Goal: Information Seeking & Learning: Learn about a topic

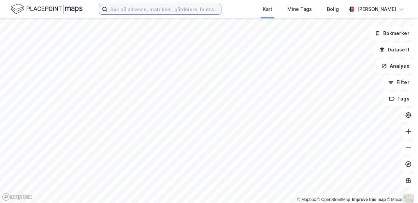
click at [186, 11] on input at bounding box center [164, 9] width 114 height 10
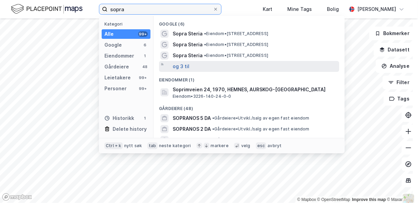
type input "sopra"
click at [183, 65] on button "og 3 til" at bounding box center [181, 66] width 17 height 8
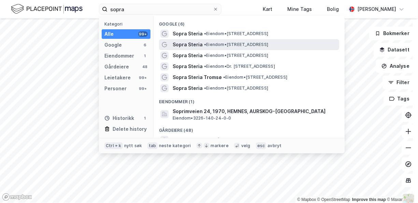
click at [214, 43] on span "• Eiendom • [STREET_ADDRESS]" at bounding box center [236, 44] width 64 height 5
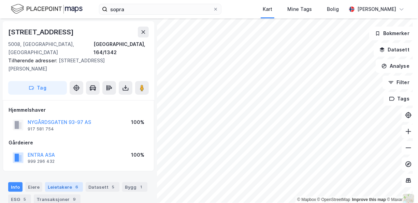
click at [55, 183] on div "Leietakere 6" at bounding box center [64, 188] width 38 height 10
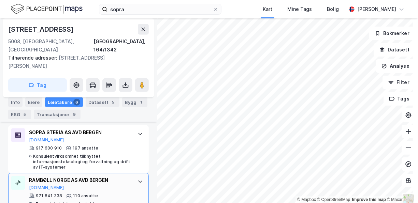
scroll to position [217, 0]
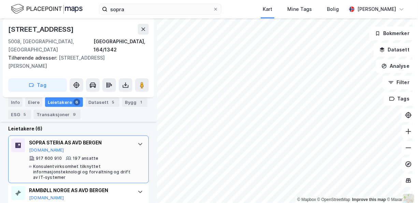
click at [70, 156] on div "917 600 910 197 ansatte Konsulentvirksomhet tilknyttet informasjonsteknologi og…" at bounding box center [80, 168] width 102 height 25
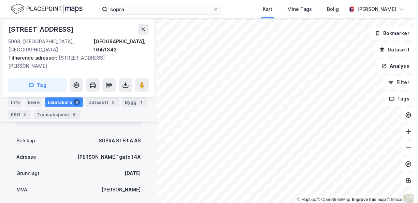
scroll to position [353, 0]
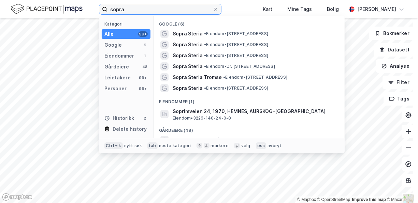
click at [135, 9] on input "sopra" at bounding box center [159, 9] width 105 height 10
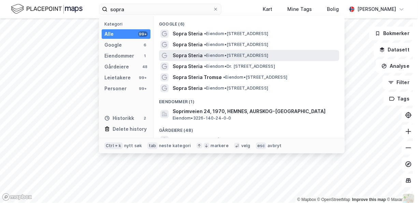
click at [244, 54] on span "• Eiendom • [STREET_ADDRESS]" at bounding box center [236, 55] width 64 height 5
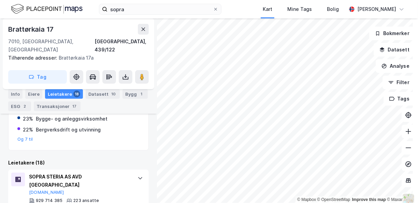
scroll to position [225, 0]
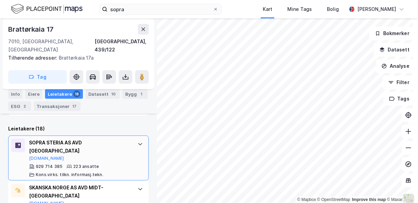
click at [82, 140] on div "SOPRA STERIA AS AVD TRONDHEIM [DOMAIN_NAME]" at bounding box center [80, 150] width 102 height 23
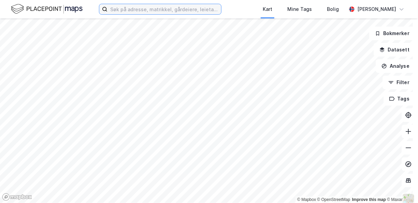
click at [163, 10] on input at bounding box center [164, 9] width 114 height 10
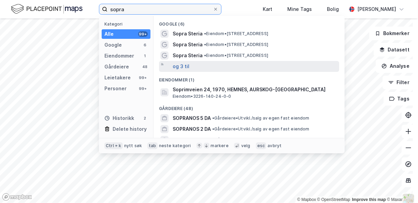
type input "sopra"
click at [180, 65] on button "og 3 til" at bounding box center [181, 66] width 17 height 8
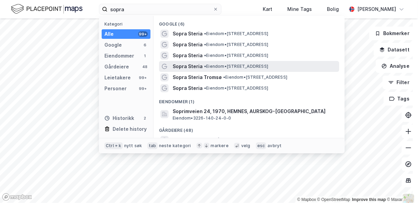
click at [189, 66] on span "Sopra Steria" at bounding box center [188, 66] width 30 height 8
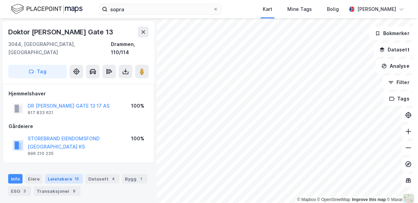
click at [61, 174] on div "Leietakere 13" at bounding box center [64, 179] width 38 height 10
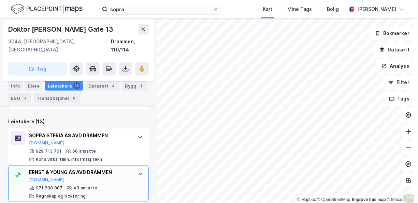
scroll to position [184, 0]
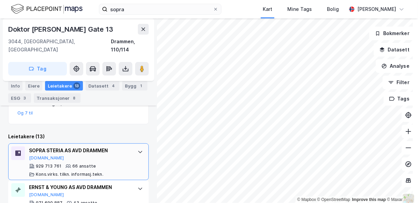
click at [92, 164] on div "66 ansatte" at bounding box center [84, 166] width 24 height 5
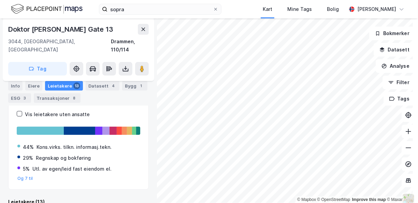
scroll to position [0, 0]
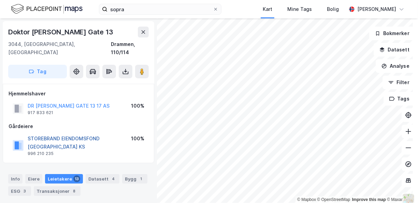
click at [0, 0] on button "STOREBRAND EIENDOMSFOND NORGE KS" at bounding box center [0, 0] width 0 height 0
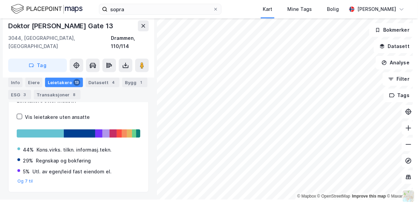
scroll to position [87, 0]
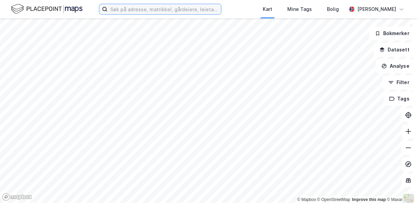
click at [193, 10] on input at bounding box center [164, 9] width 114 height 10
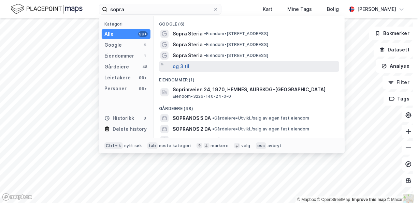
click at [184, 65] on button "og 3 til" at bounding box center [181, 66] width 17 height 8
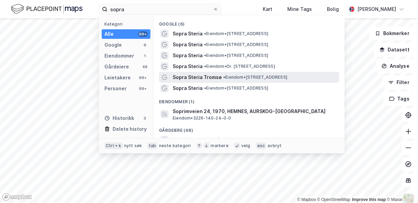
click at [234, 76] on span "• Eiendom • Grønnegata 65, 9008 Tromsø" at bounding box center [255, 77] width 64 height 5
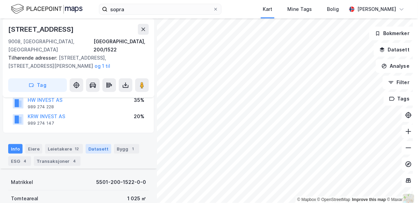
scroll to position [68, 0]
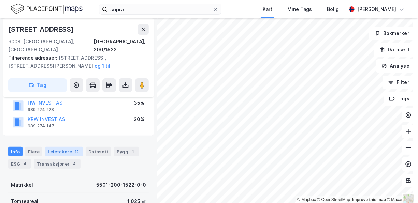
click at [63, 147] on div "Leietakere 12" at bounding box center [64, 152] width 38 height 10
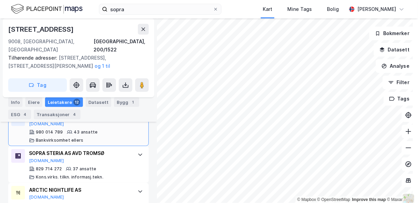
scroll to position [267, 0]
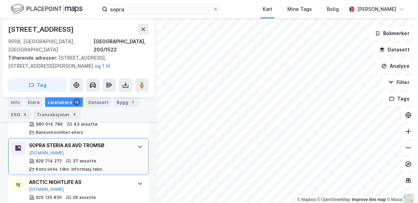
click at [85, 159] on div "37 ansatte" at bounding box center [85, 161] width 24 height 5
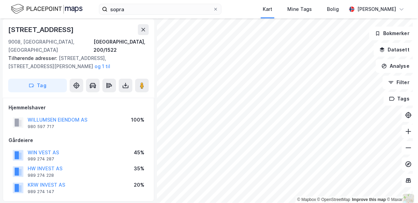
scroll to position [0, 0]
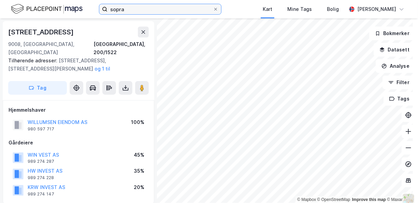
click at [129, 9] on input "sopra" at bounding box center [159, 9] width 105 height 10
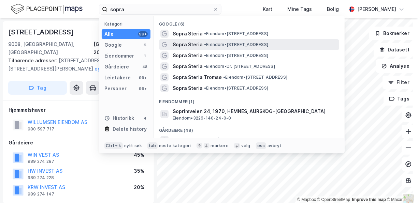
click at [241, 43] on span "• Eiendom • [STREET_ADDRESS]" at bounding box center [236, 44] width 64 height 5
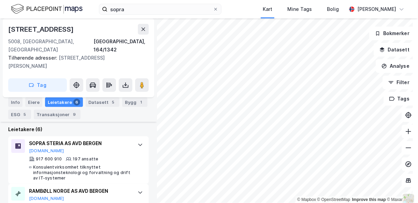
scroll to position [217, 0]
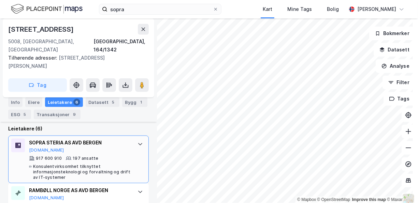
click at [77, 156] on div "197 ansatte" at bounding box center [86, 158] width 26 height 5
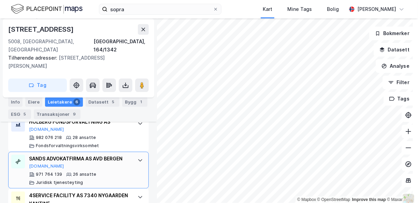
scroll to position [764, 0]
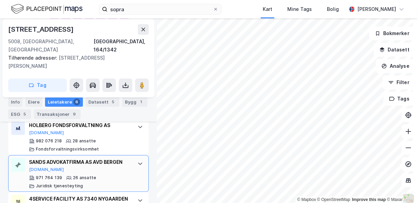
click at [81, 159] on div "SANDS ADVOKATFIRMA AS AVD BERGEN Brreg.no" at bounding box center [80, 165] width 102 height 14
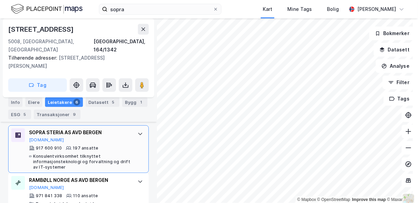
scroll to position [0, 0]
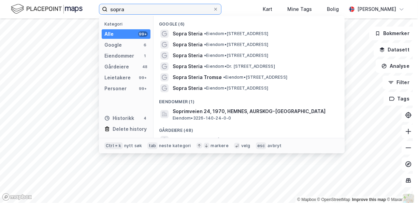
click at [81, 20] on div "sopra Kategori Alle 99+ Google 6 Eiendommer 1 Gårdeiere 48 Leietakere 99+ Perso…" at bounding box center [209, 101] width 418 height 203
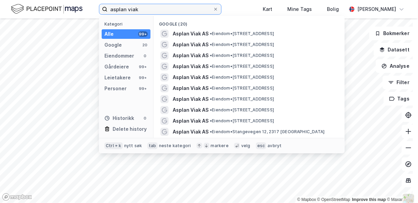
drag, startPoint x: 159, startPoint y: 12, endPoint x: 102, endPoint y: 15, distance: 57.1
click at [102, 15] on div "asplan viak Kategori Alle 99+ Google 20 Eiendommer 0 Gårdeiere 99+ Leietakere 9…" at bounding box center [160, 9] width 122 height 11
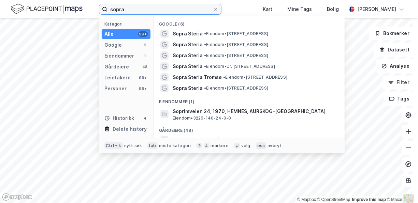
drag, startPoint x: 135, startPoint y: 9, endPoint x: 102, endPoint y: 14, distance: 33.1
click at [102, 14] on label "sopra" at bounding box center [160, 9] width 122 height 11
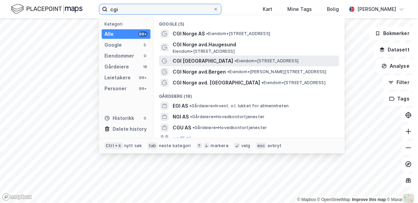
type input "cgi"
click at [190, 60] on span "CGI Norge" at bounding box center [203, 61] width 60 height 8
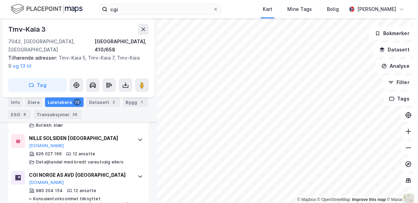
scroll to position [1270, 0]
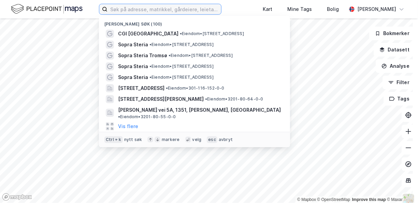
click at [180, 12] on input at bounding box center [164, 9] width 114 height 10
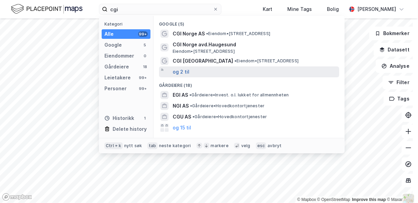
click at [186, 70] on button "og 2 til" at bounding box center [181, 72] width 17 height 8
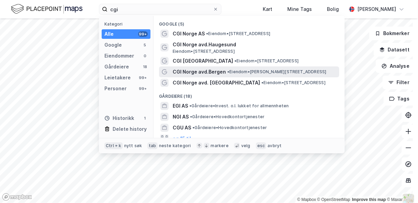
click at [187, 72] on span "CGI Norge avd.Bergen" at bounding box center [199, 72] width 53 height 8
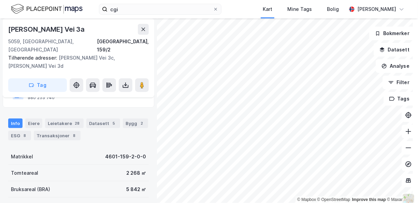
scroll to position [68, 0]
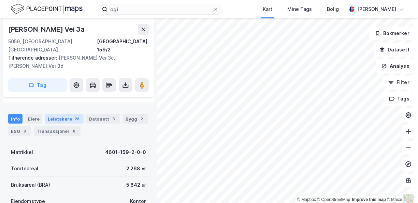
click at [67, 114] on div "Leietakere 28" at bounding box center [64, 119] width 39 height 10
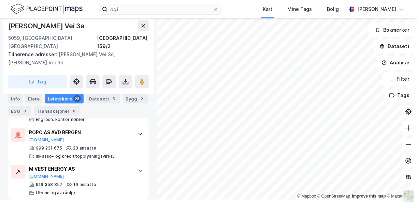
scroll to position [273, 0]
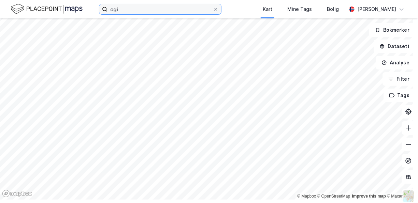
click at [145, 9] on input "cgi" at bounding box center [159, 9] width 105 height 10
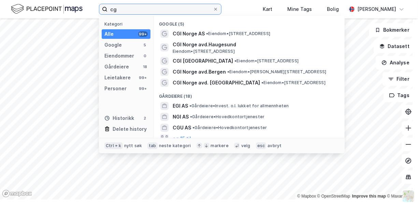
type input "c"
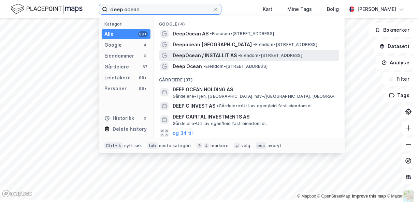
type input "deep ocean"
click at [191, 53] on span "DeepOcean / INSTALLIT AS" at bounding box center [205, 56] width 64 height 8
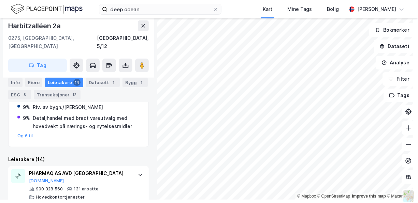
scroll to position [252, 0]
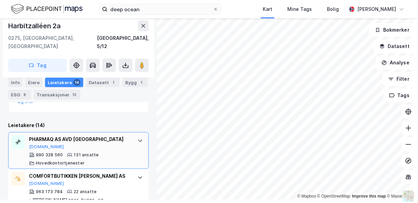
click at [80, 152] on div "131 ansatte" at bounding box center [86, 154] width 25 height 5
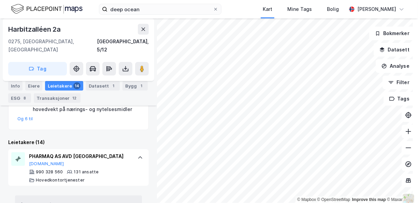
scroll to position [0, 0]
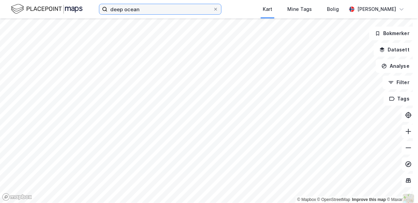
click at [155, 8] on input "deep ocean" at bounding box center [159, 9] width 105 height 10
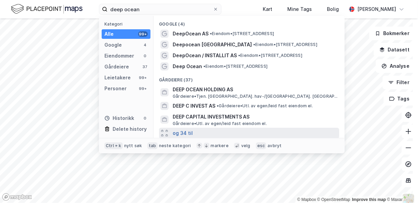
click at [183, 132] on button "og 34 til" at bounding box center [183, 133] width 20 height 8
